Goal: Obtain resource: Download file/media

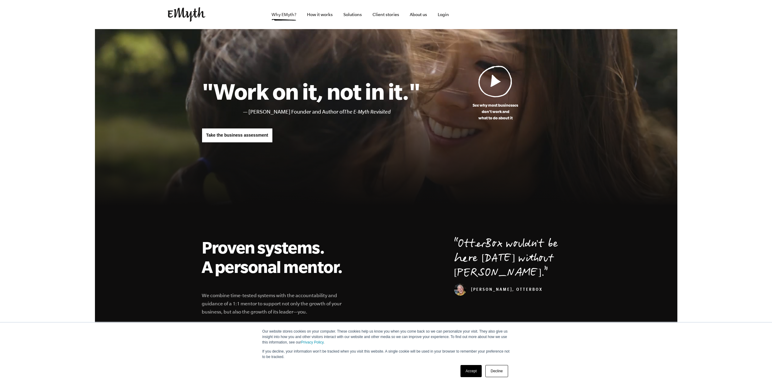
click at [290, 14] on link "Why EMyth?" at bounding box center [284, 14] width 35 height 29
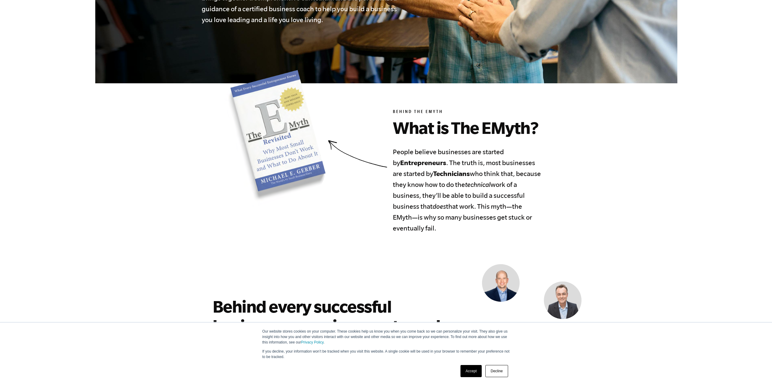
scroll to position [212, 0]
click at [277, 130] on img at bounding box center [273, 139] width 104 height 138
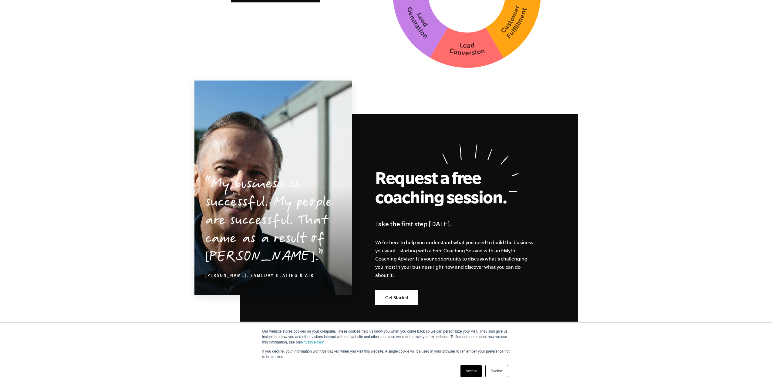
scroll to position [1729, 0]
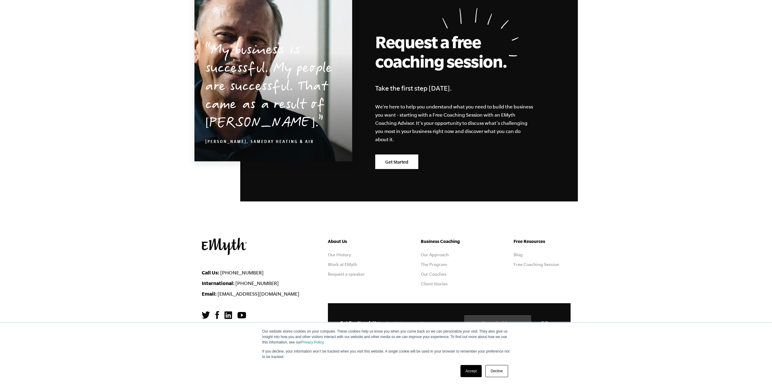
scroll to position [1798, 0]
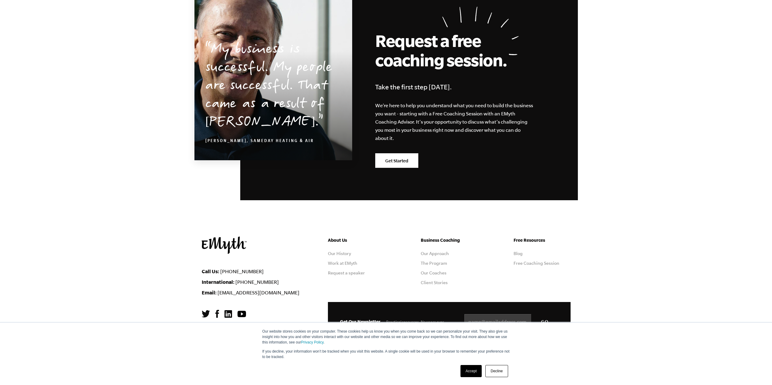
click at [475, 370] on link "Accept" at bounding box center [471, 371] width 22 height 12
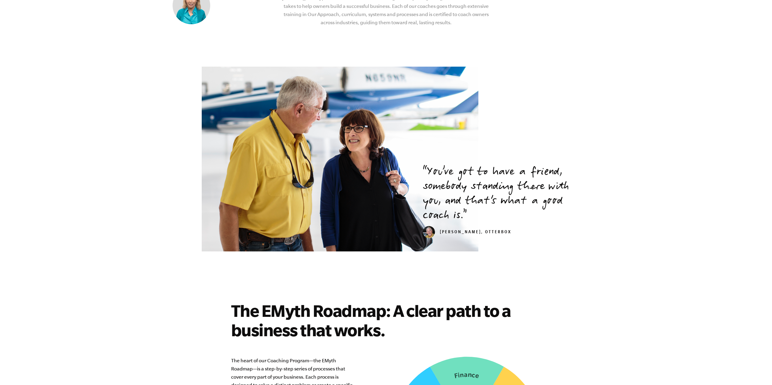
scroll to position [1403, 0]
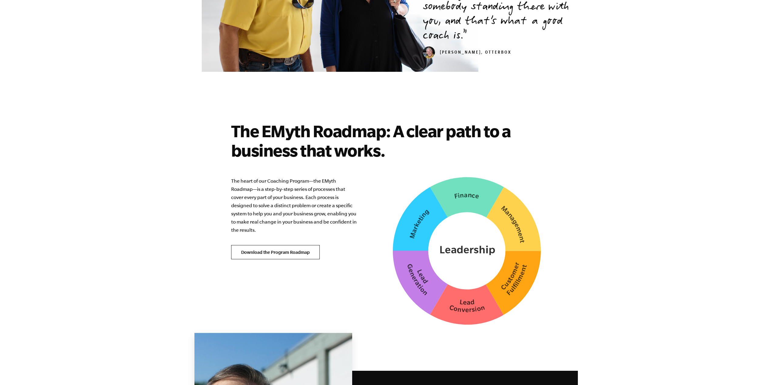
click at [287, 245] on link "Download the Program Roadmap" at bounding box center [275, 252] width 89 height 15
